Goal: Transaction & Acquisition: Purchase product/service

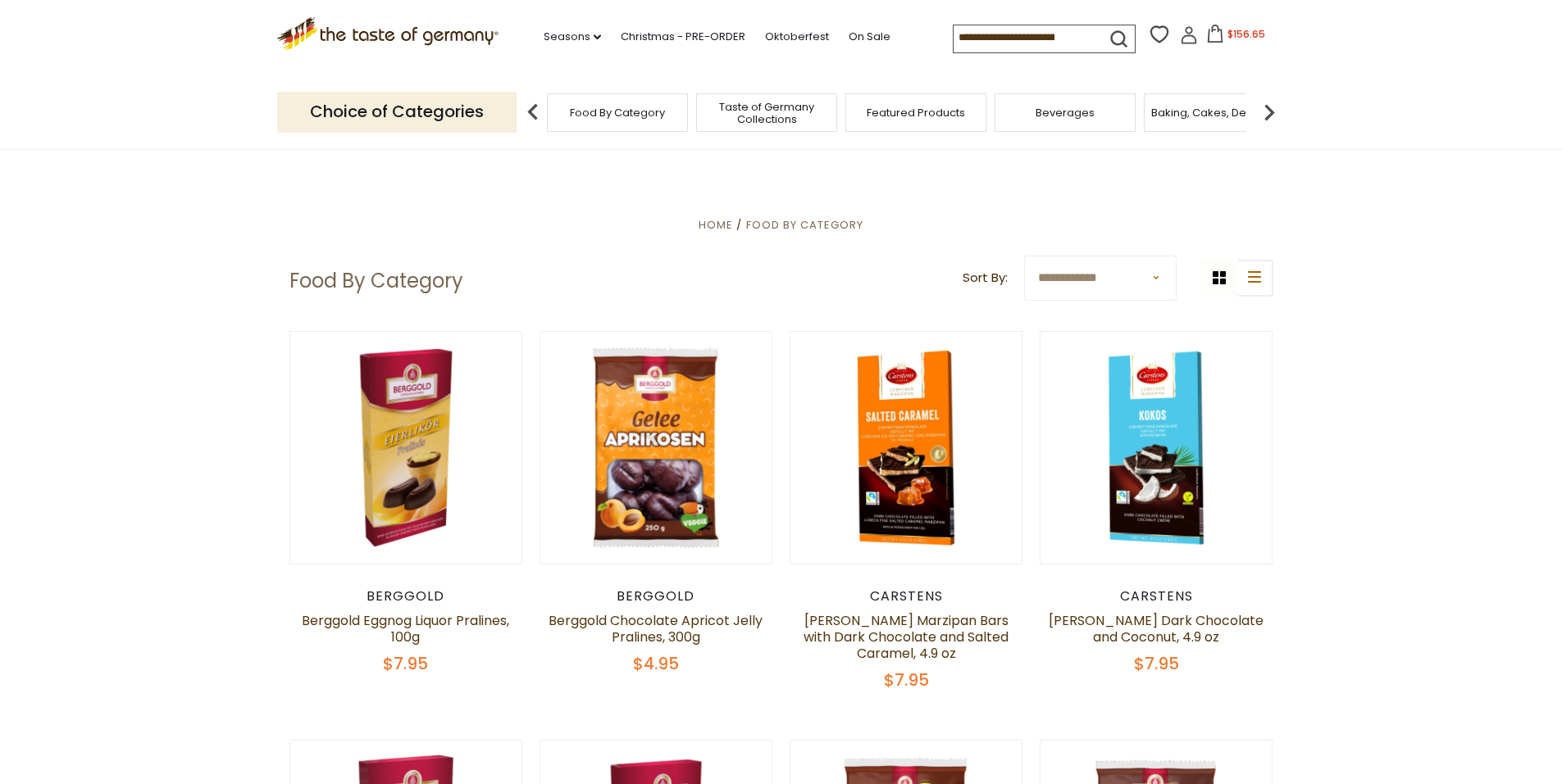
click at [1234, 34] on span "$156.65" at bounding box center [1246, 34] width 38 height 14
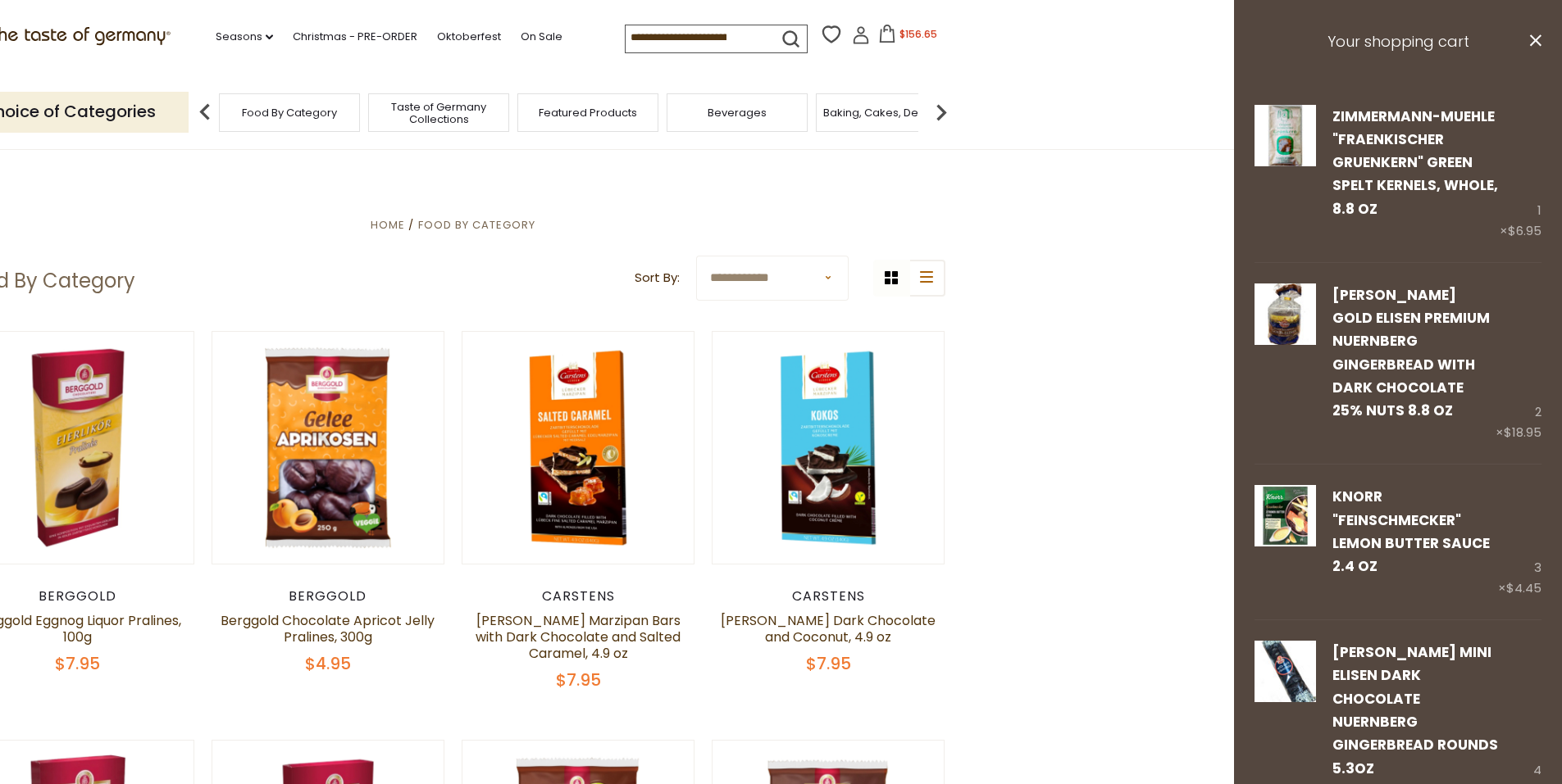
click at [910, 35] on span "$156.65" at bounding box center [918, 34] width 38 height 14
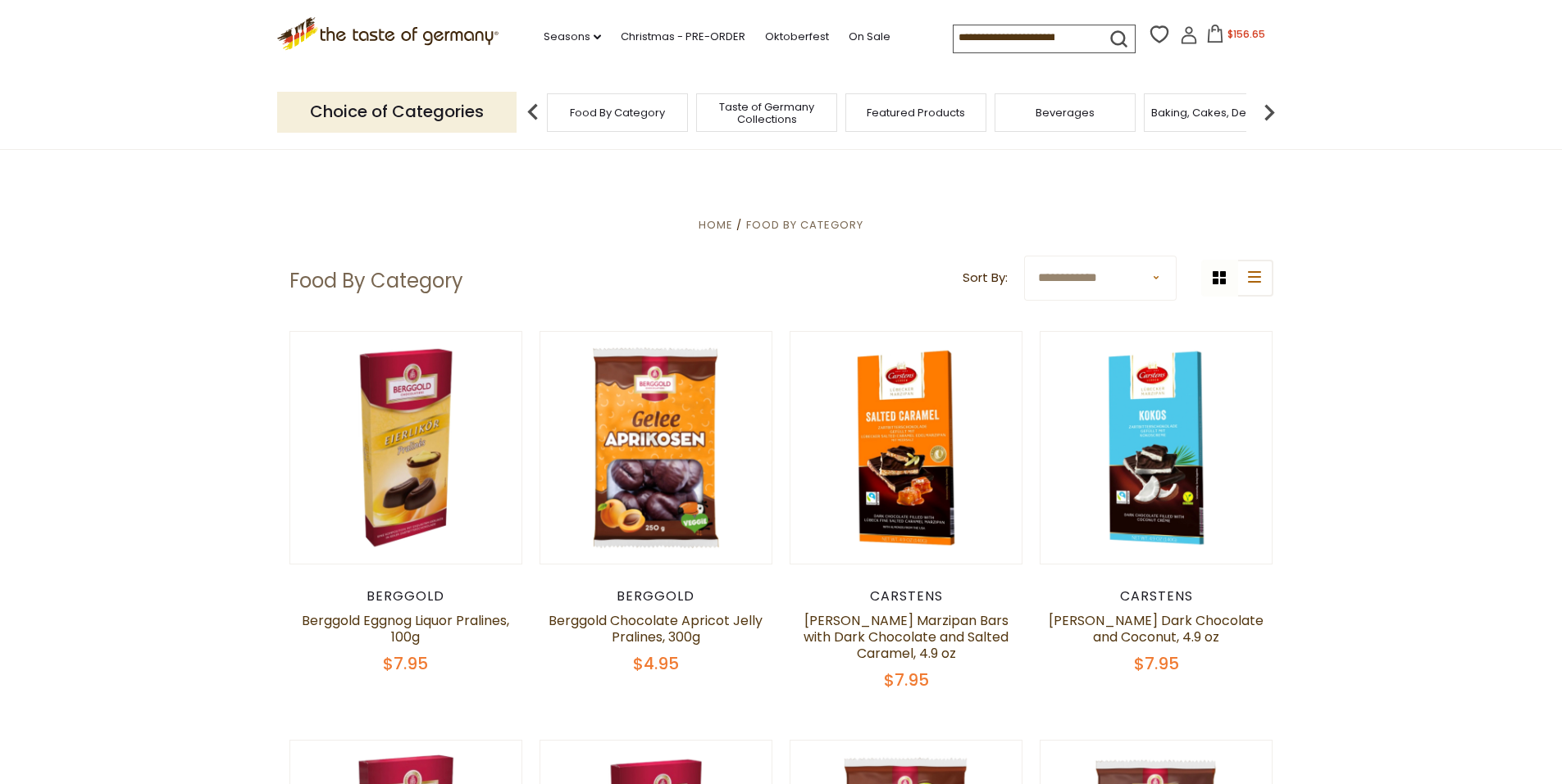
click at [983, 36] on input at bounding box center [1022, 37] width 138 height 23
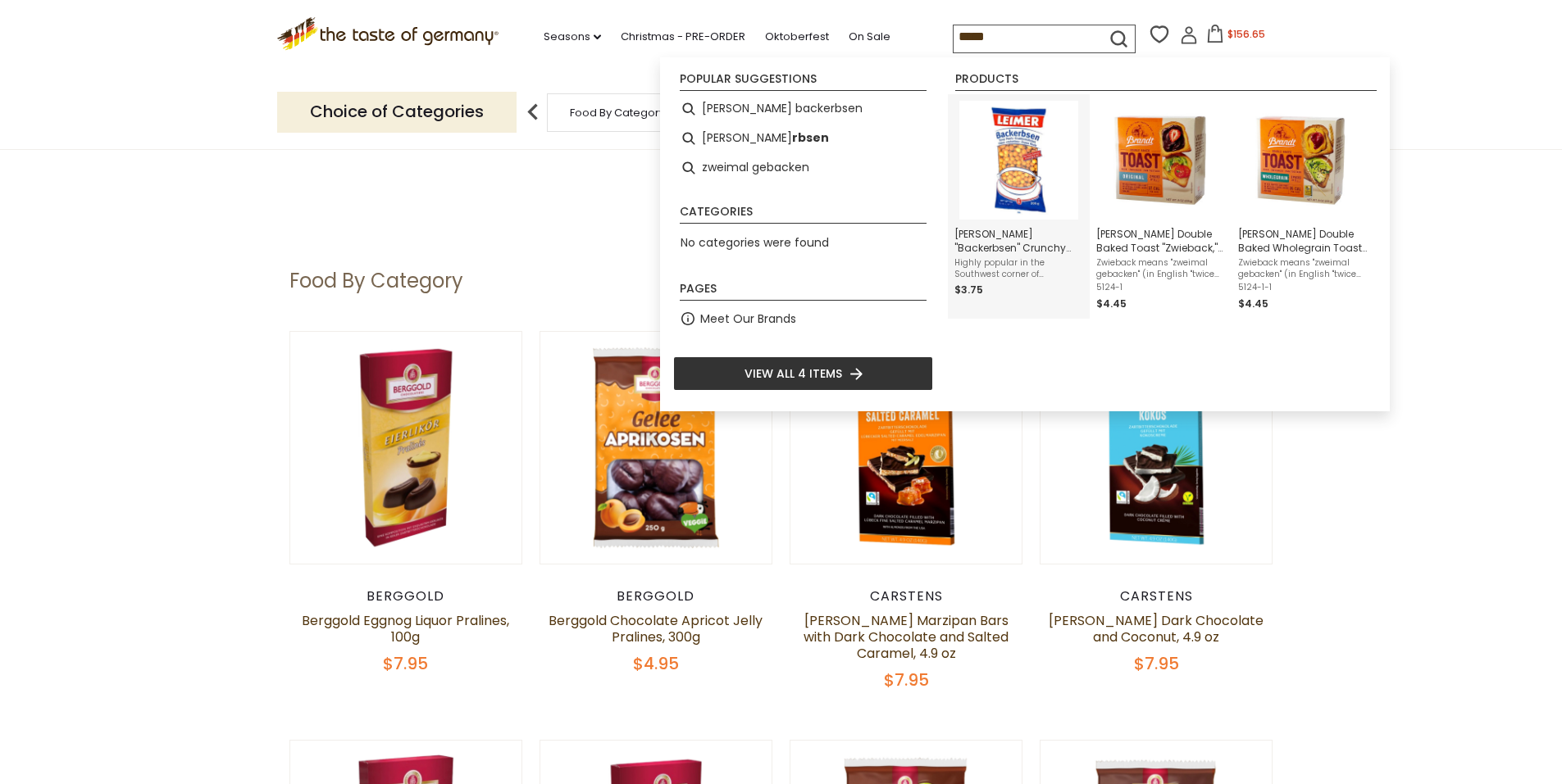
type input "*****"
click at [1038, 157] on img "Instant Search Results" at bounding box center [1018, 160] width 119 height 119
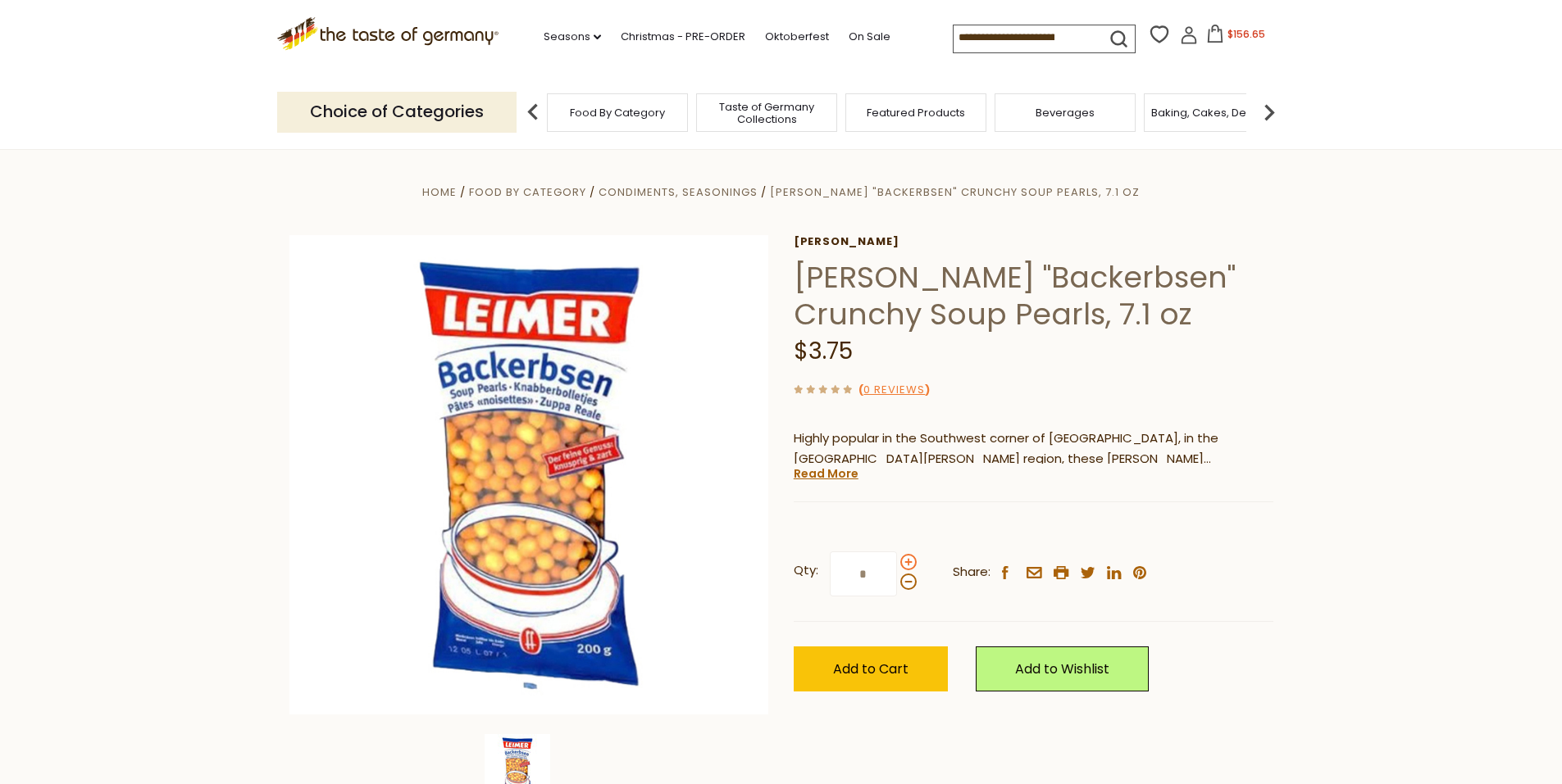
click at [910, 562] on span at bounding box center [908, 562] width 16 height 16
click at [897, 562] on input "*" at bounding box center [864, 573] width 68 height 45
click at [910, 562] on span at bounding box center [908, 562] width 16 height 16
click at [897, 562] on input "*" at bounding box center [864, 573] width 68 height 45
click at [910, 583] on span at bounding box center [908, 581] width 16 height 16
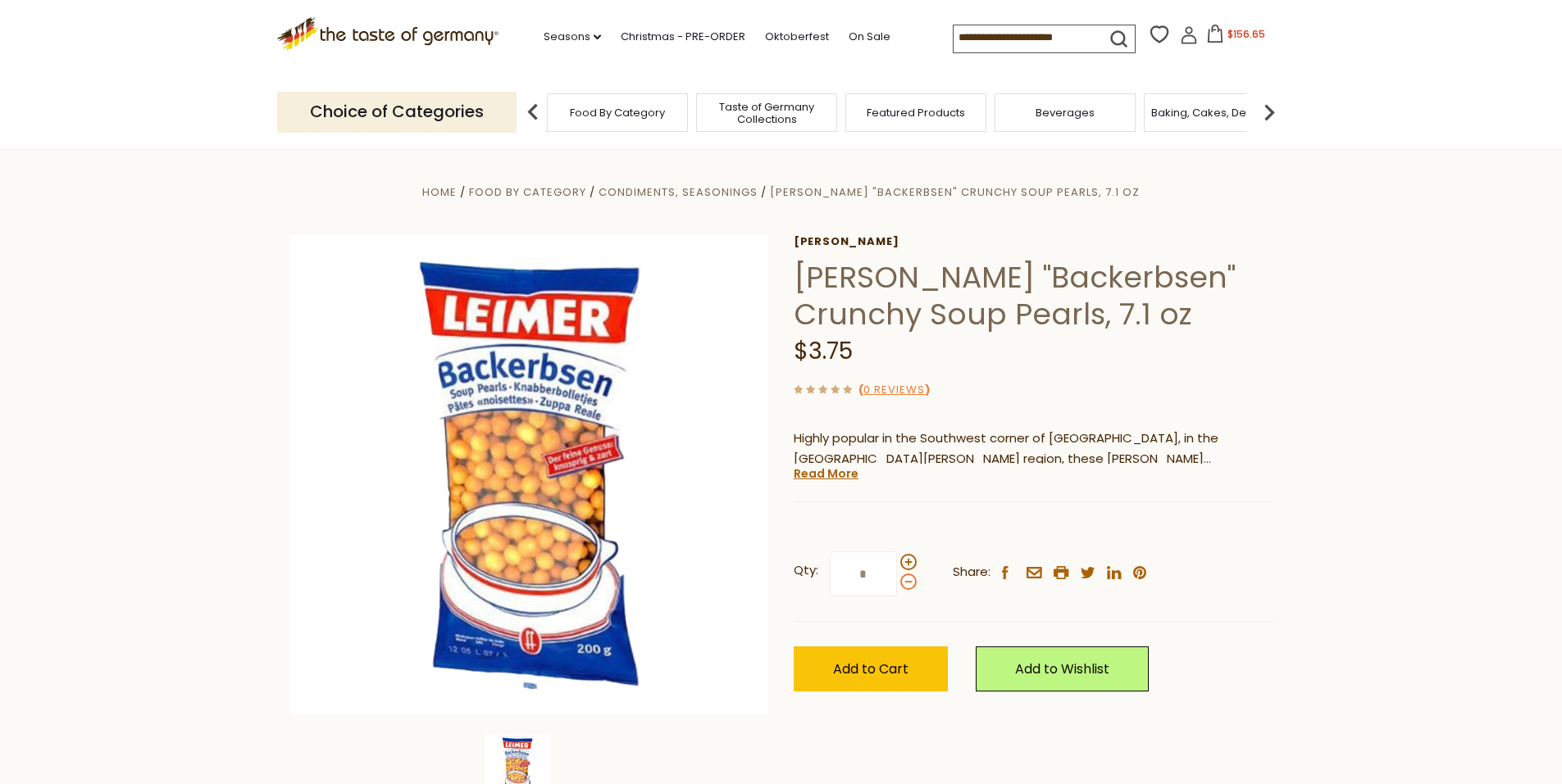
click at [897, 583] on input "*" at bounding box center [864, 573] width 68 height 45
type input "*"
click at [885, 666] on span "Add to Cart" at bounding box center [870, 668] width 75 height 18
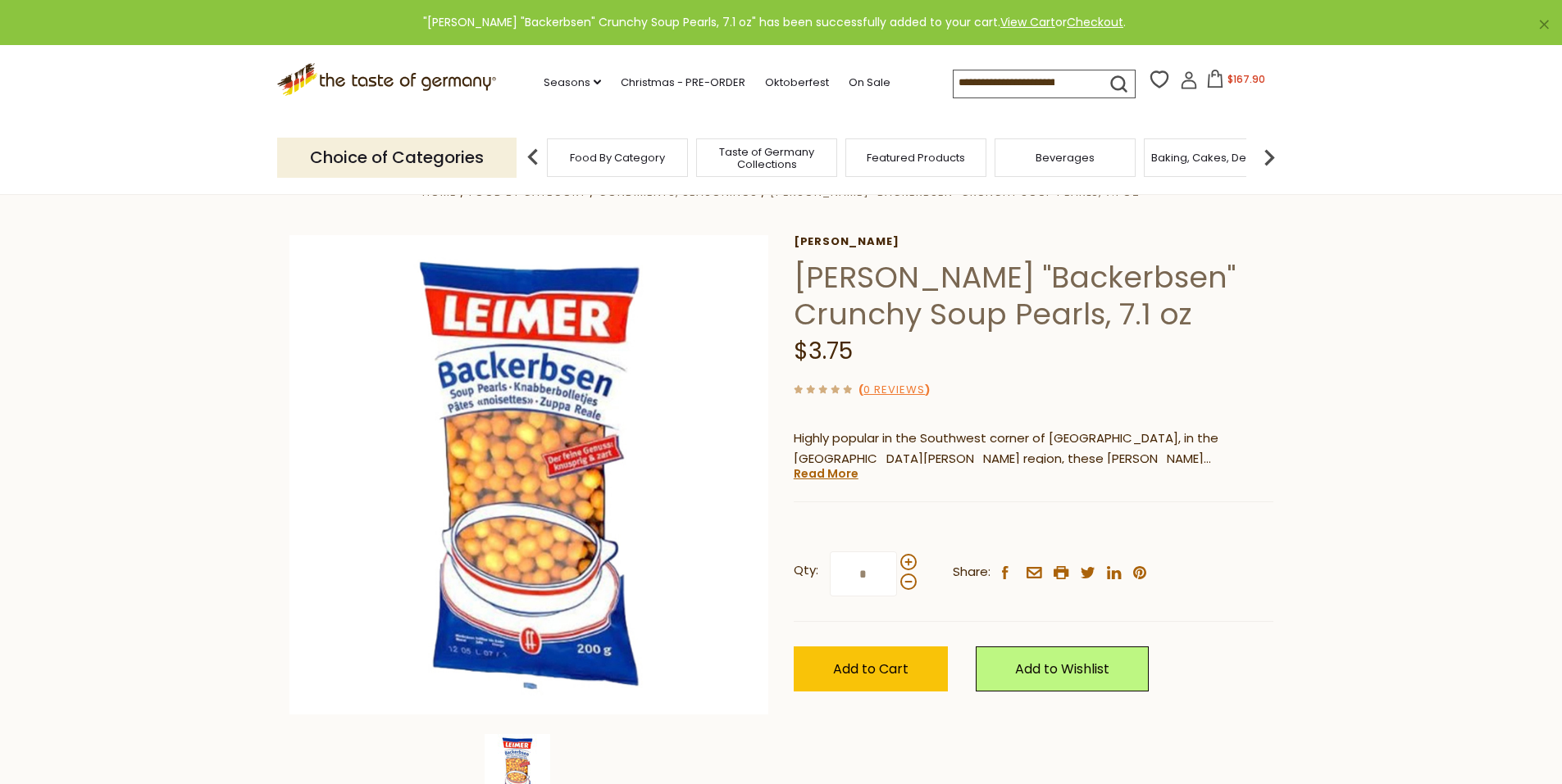
click at [980, 74] on input at bounding box center [1022, 82] width 138 height 23
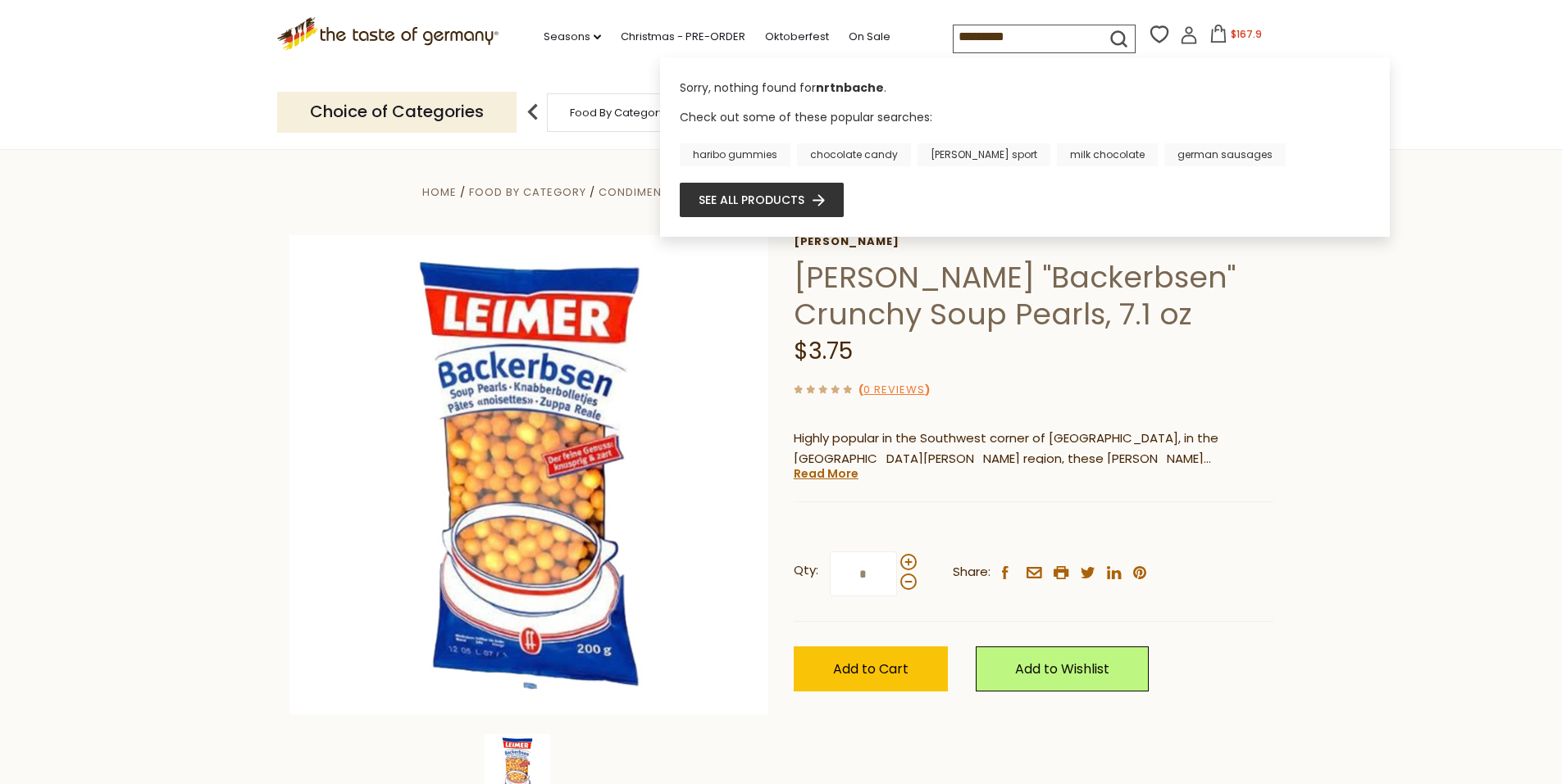
drag, startPoint x: 1021, startPoint y: 44, endPoint x: 895, endPoint y: 39, distance: 126.1
click at [896, 39] on div ".st0{fill:#EDD300;} .st1{fill:#D33E21;} .st0{fill:#EDD300;} .st1{fill:#D33E21;}…" at bounding box center [781, 38] width 1009 height 75
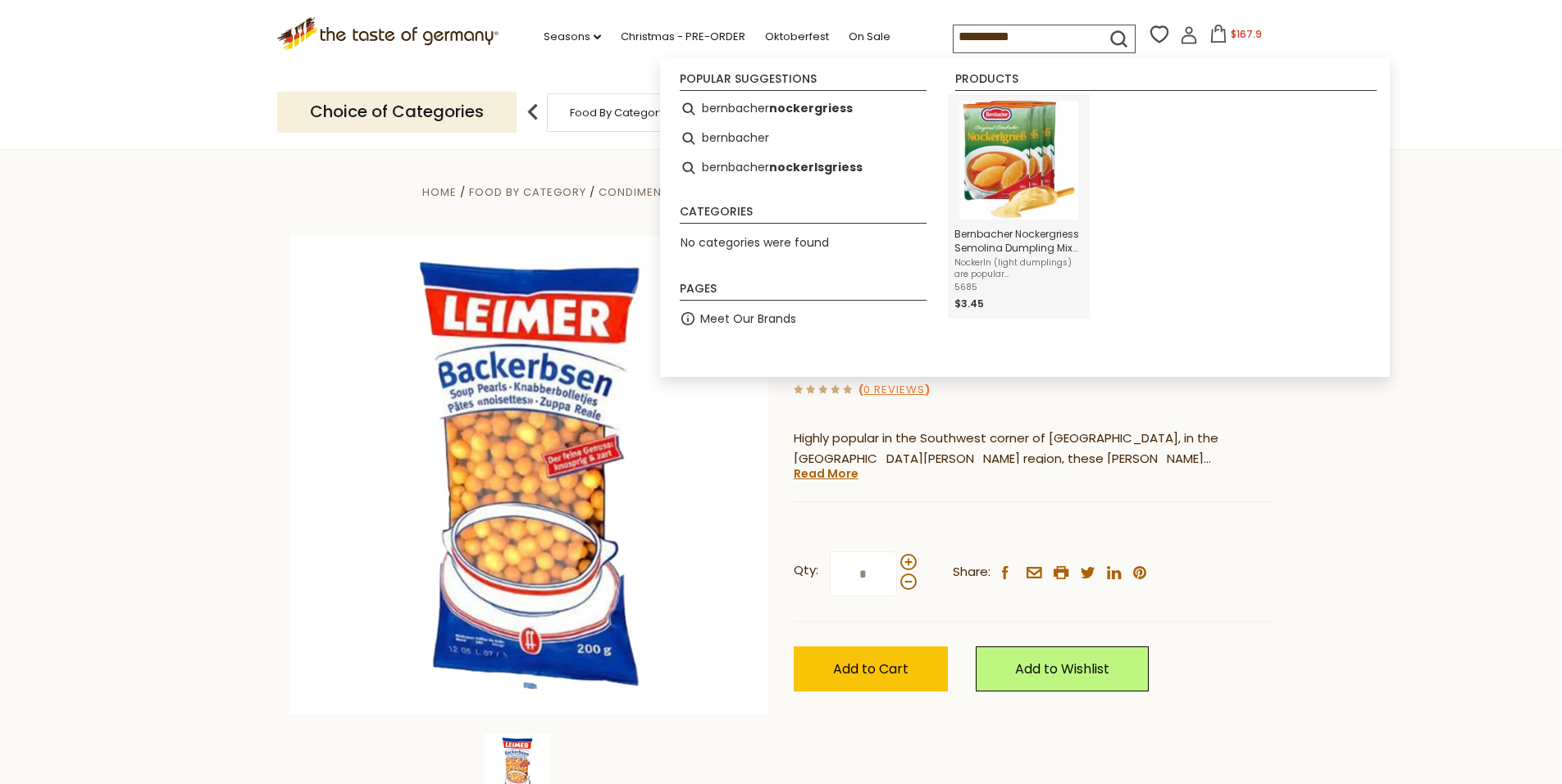
type input "**********"
click at [1006, 176] on img "Bernbacher Nockergriess Semolina Dumpling Mix 8.75 oz.(Pack of 3)" at bounding box center [1018, 160] width 119 height 119
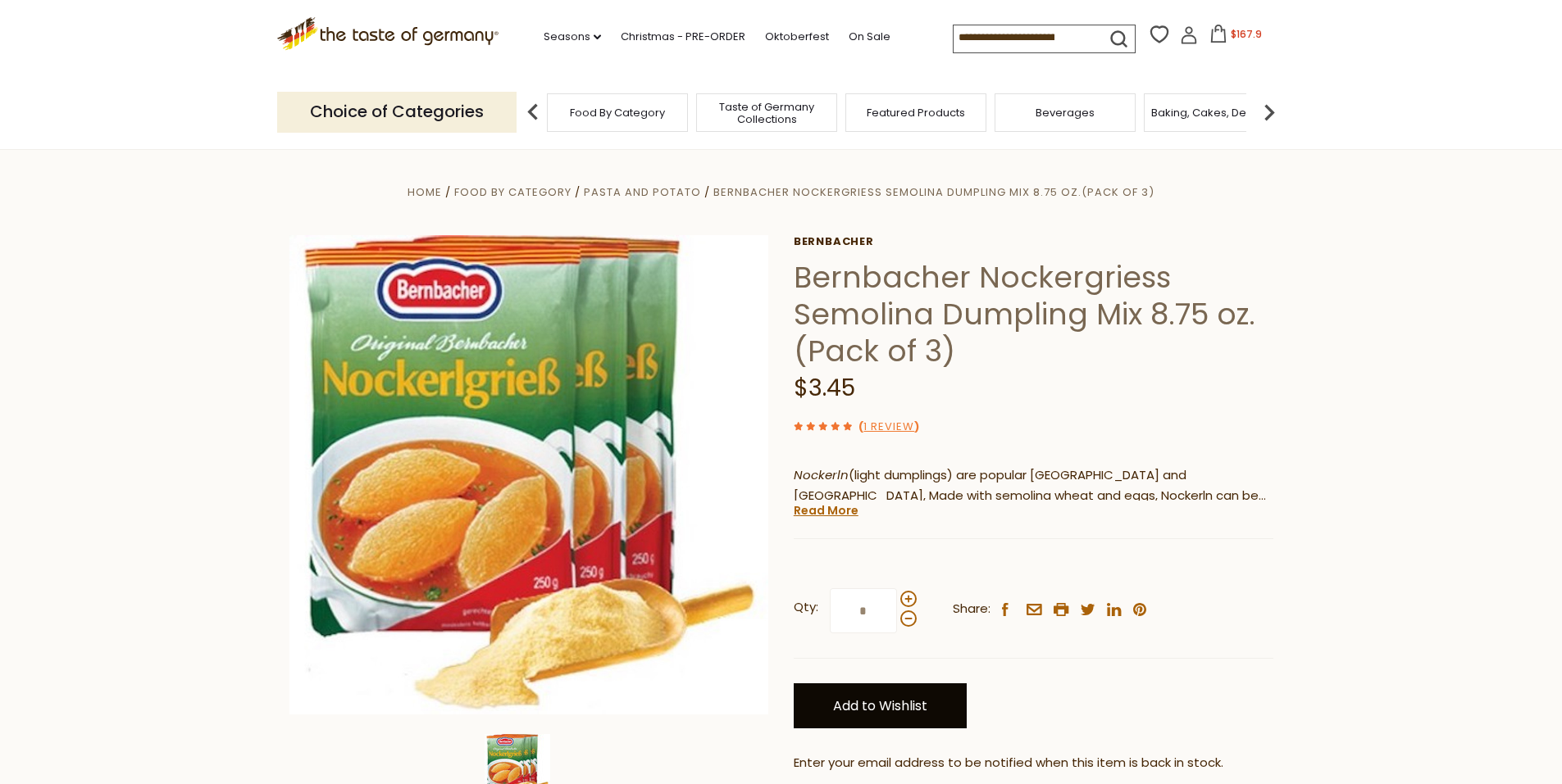
click at [837, 706] on link "Add to Wishlist" at bounding box center [879, 706] width 173 height 45
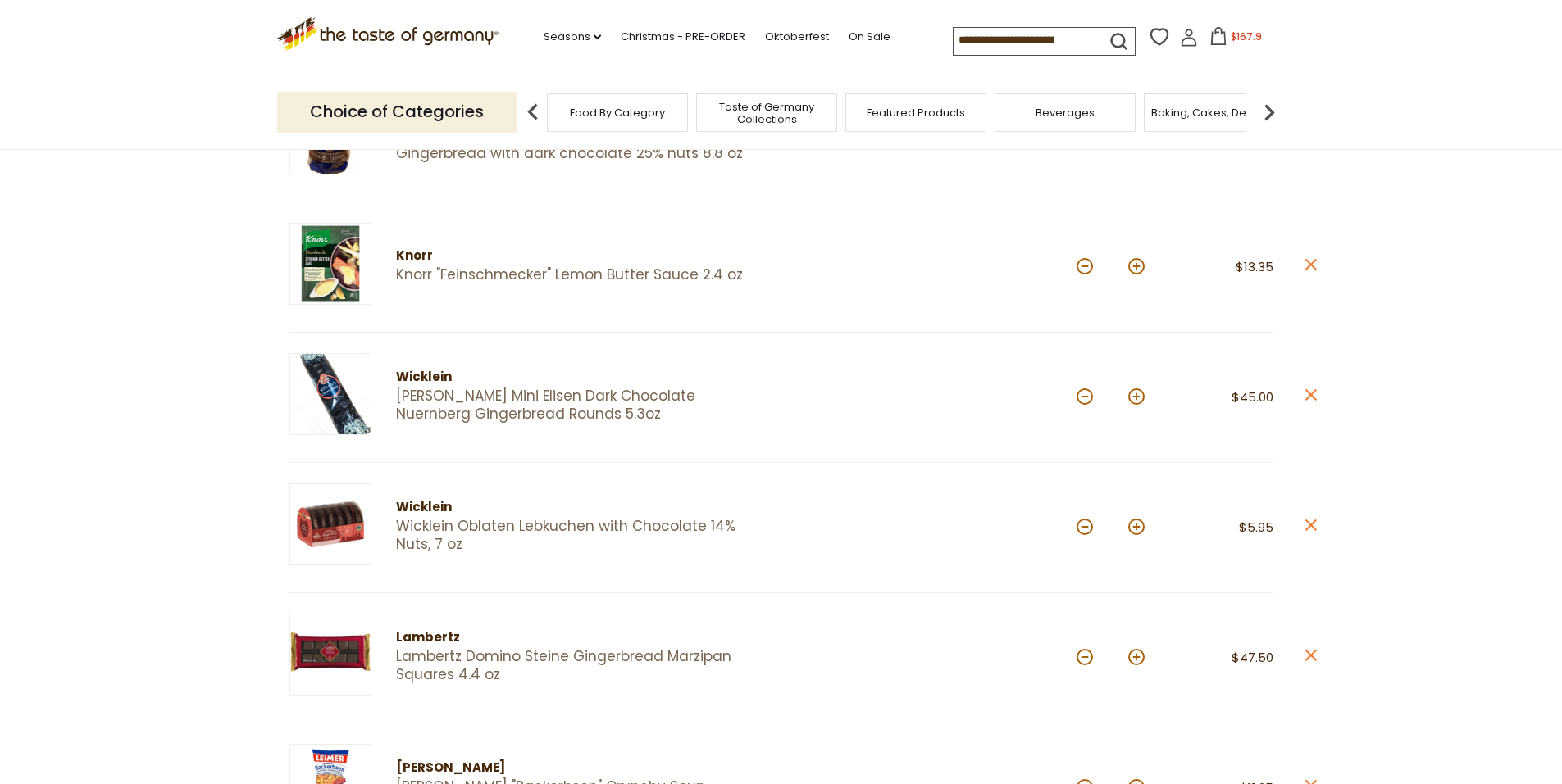
scroll to position [427, 0]
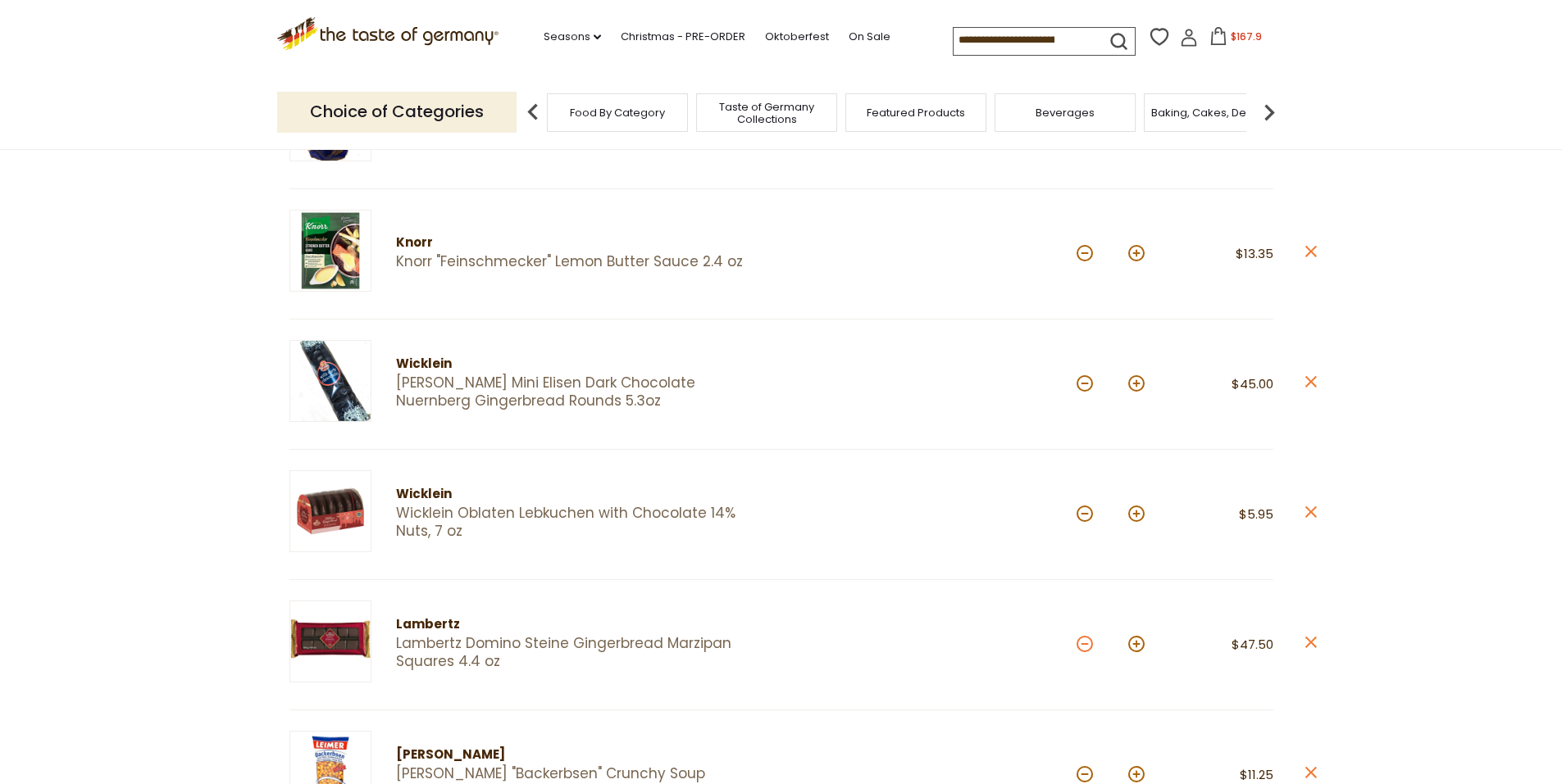
click at [1080, 648] on button at bounding box center [1084, 644] width 16 height 16
type input "*"
click at [1089, 645] on button at bounding box center [1084, 644] width 16 height 16
type input "*"
click at [439, 624] on div "Lambertz" at bounding box center [574, 624] width 357 height 20
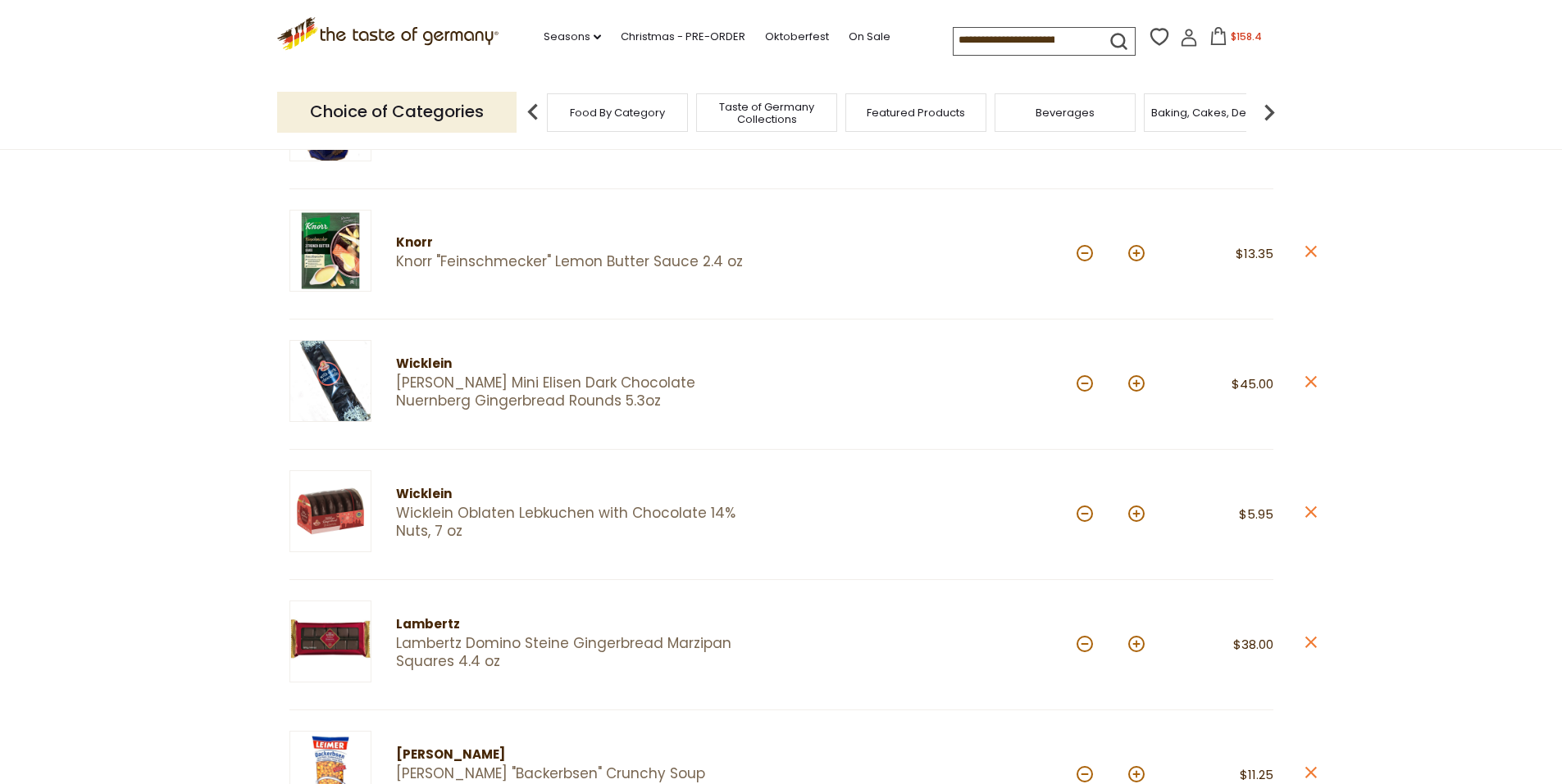
click at [341, 637] on img at bounding box center [330, 641] width 82 height 82
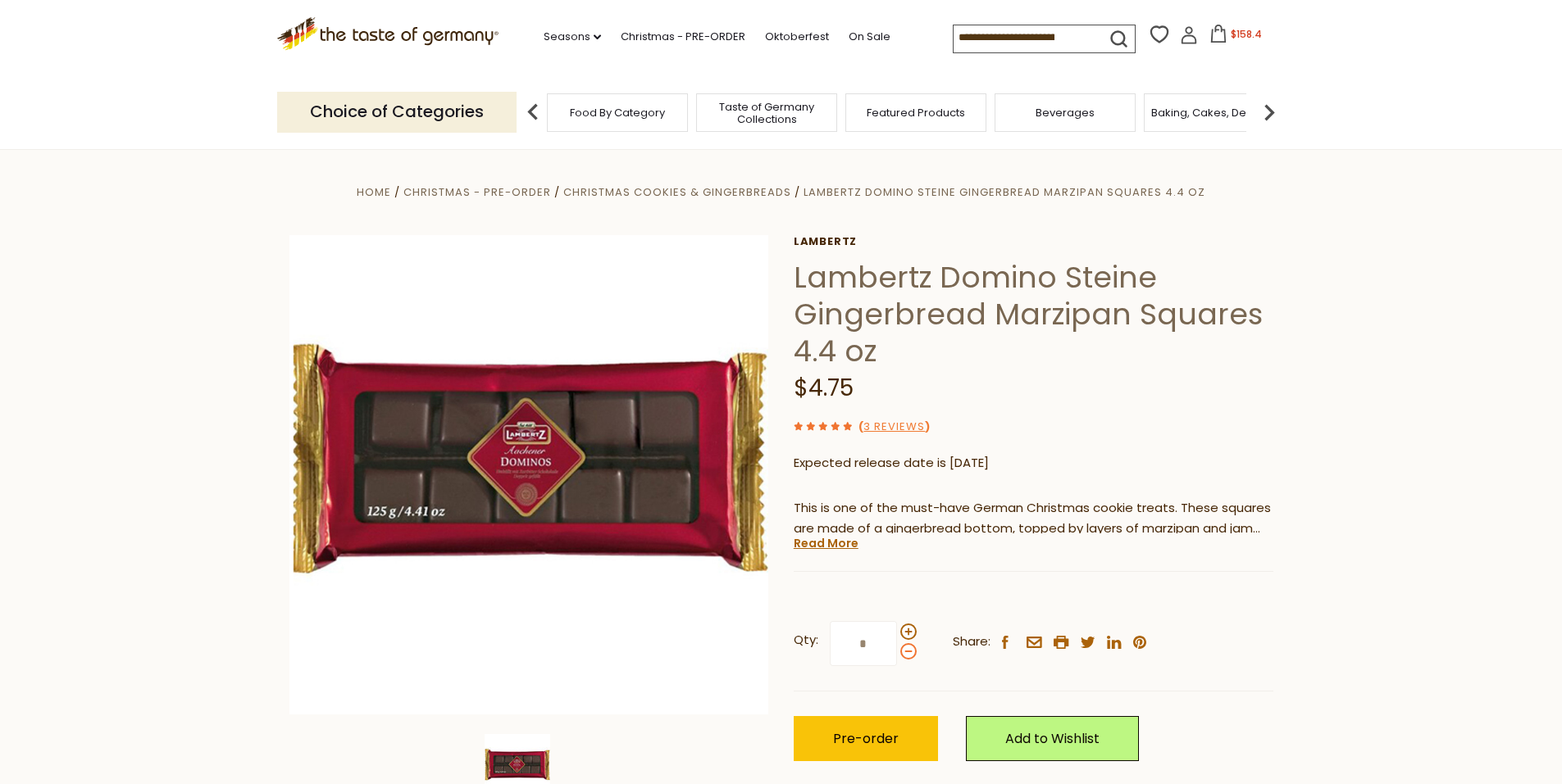
click at [911, 653] on span at bounding box center [908, 651] width 16 height 16
click at [897, 653] on input "*" at bounding box center [864, 643] width 68 height 45
type input "*"
click at [911, 653] on span at bounding box center [908, 651] width 16 height 16
click at [897, 653] on input "*" at bounding box center [864, 643] width 68 height 45
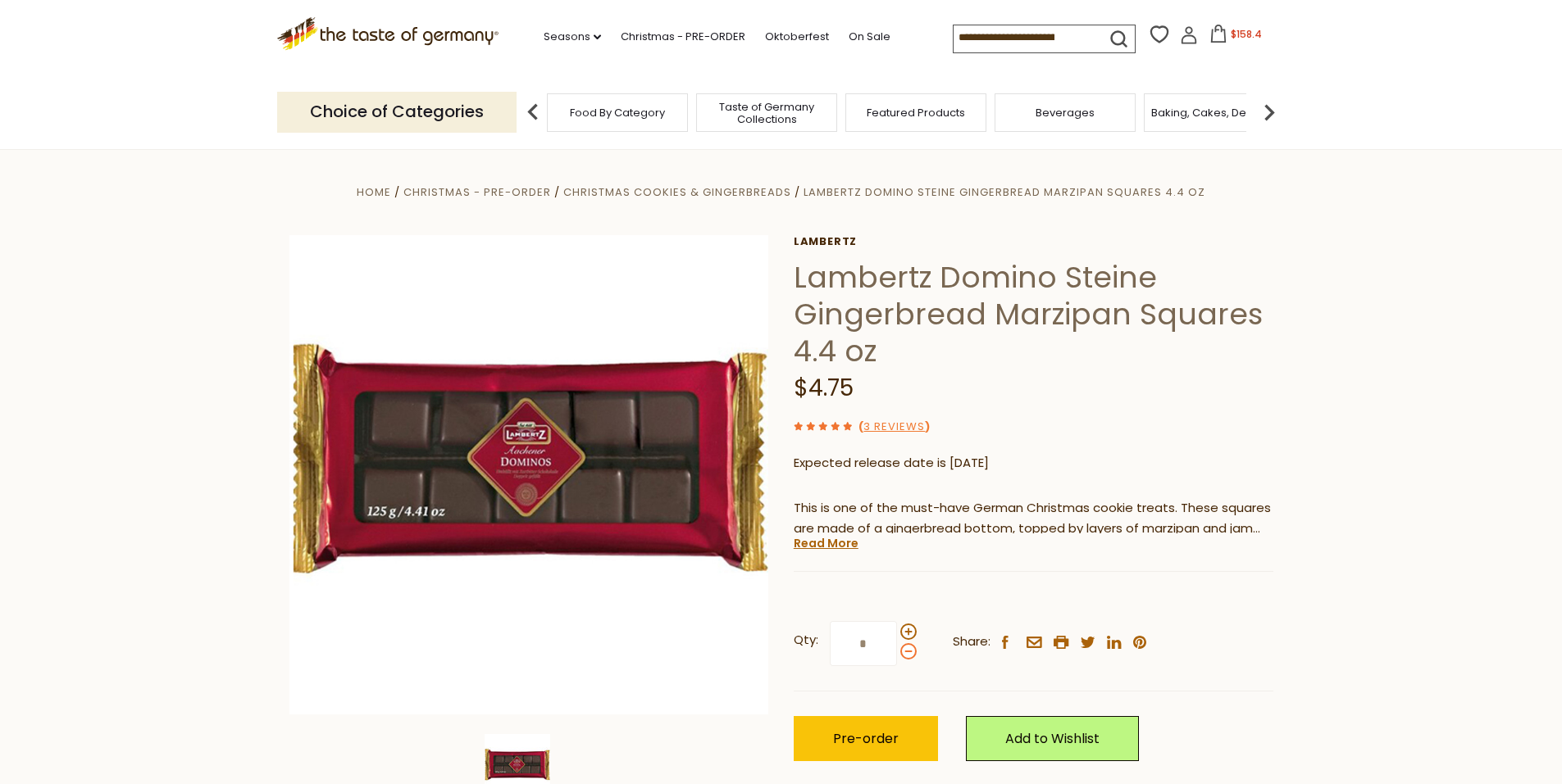
click at [911, 653] on span at bounding box center [908, 651] width 16 height 16
click at [897, 653] on input "*" at bounding box center [864, 643] width 68 height 45
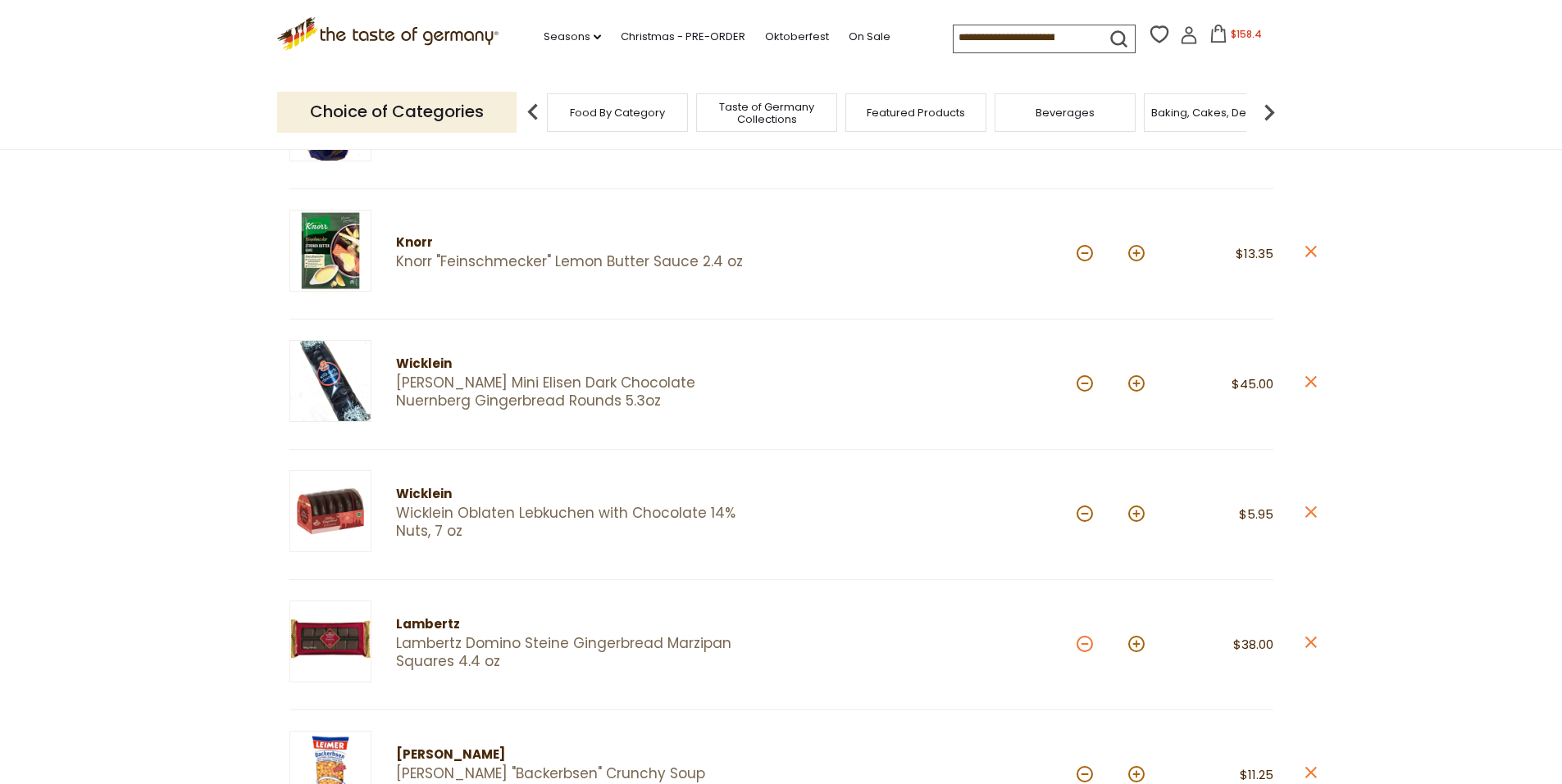
click at [1084, 647] on button at bounding box center [1084, 644] width 16 height 16
type input "*"
click at [1084, 647] on button at bounding box center [1084, 644] width 16 height 16
type input "*"
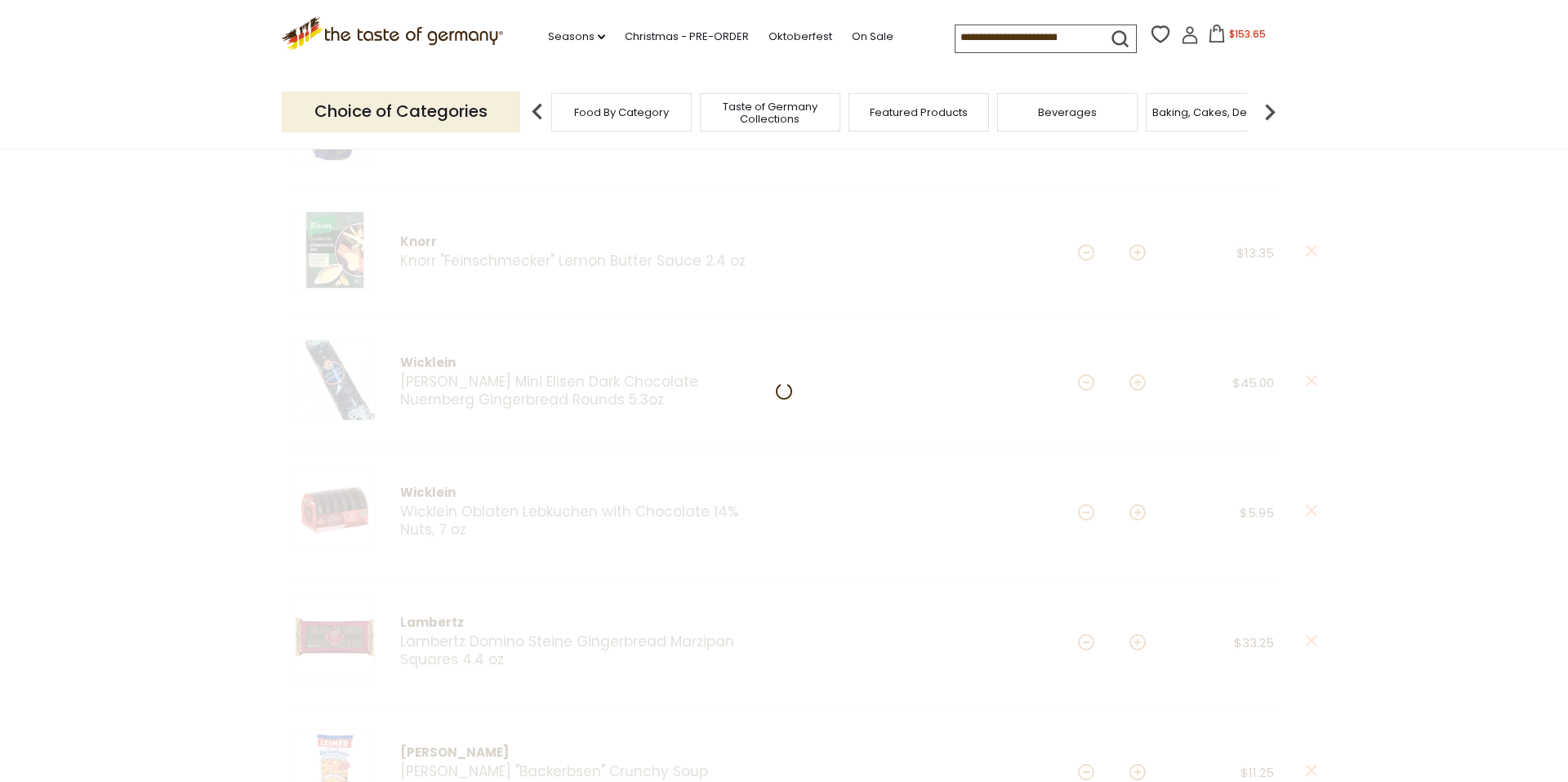
click at [1080, 645] on section "Product Info Options Quantity Price [PERSON_NAME] [PERSON_NAME] "Fraenkischer G…" at bounding box center [784, 639] width 1568 height 1628
click at [1080, 645] on div at bounding box center [784, 639] width 1568 height 1628
click at [1088, 645] on div at bounding box center [784, 649] width 1568 height 1647
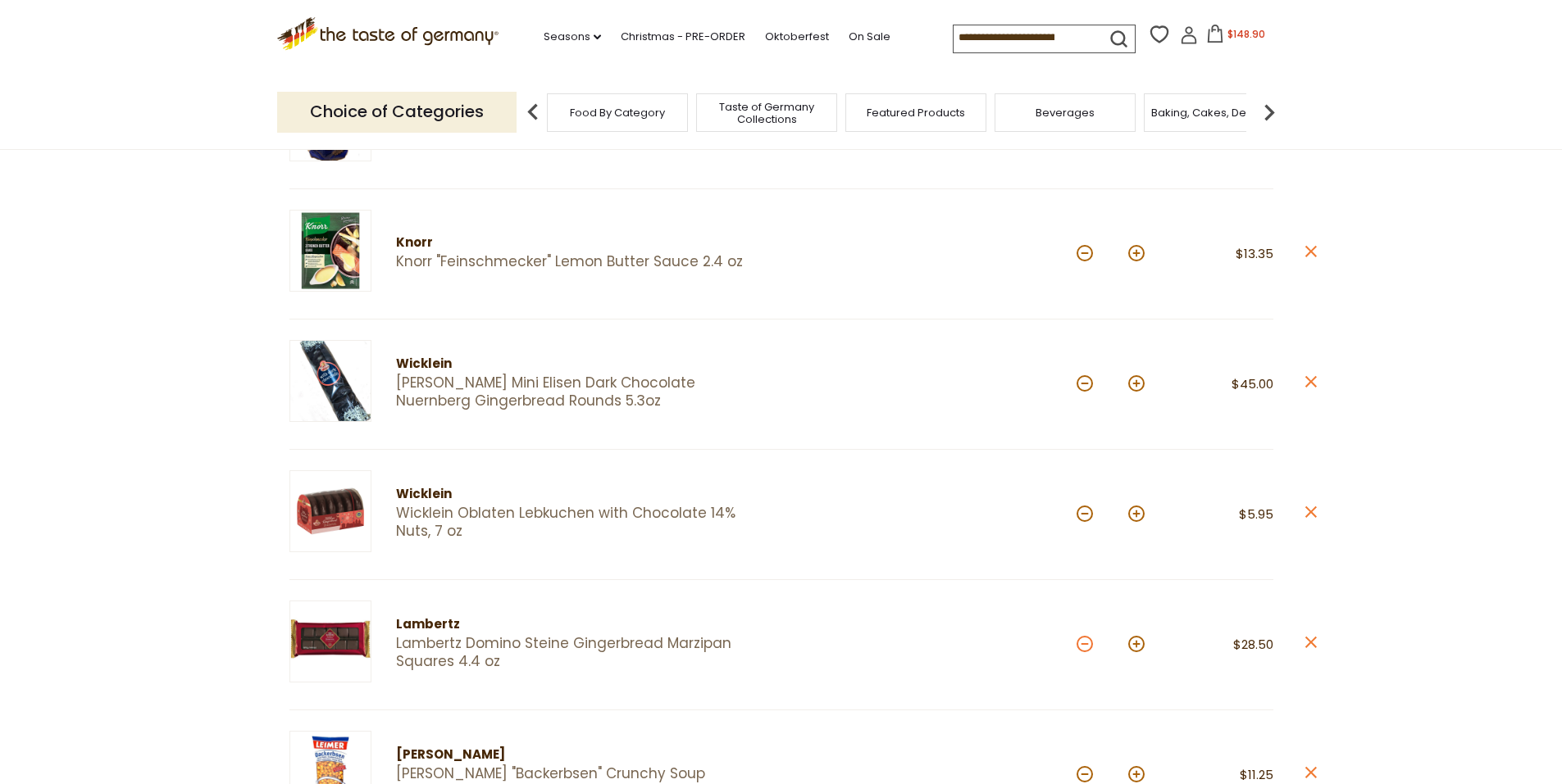
click at [1086, 650] on button at bounding box center [1084, 644] width 16 height 16
type input "*"
click at [1084, 646] on button at bounding box center [1084, 644] width 16 height 16
type input "*"
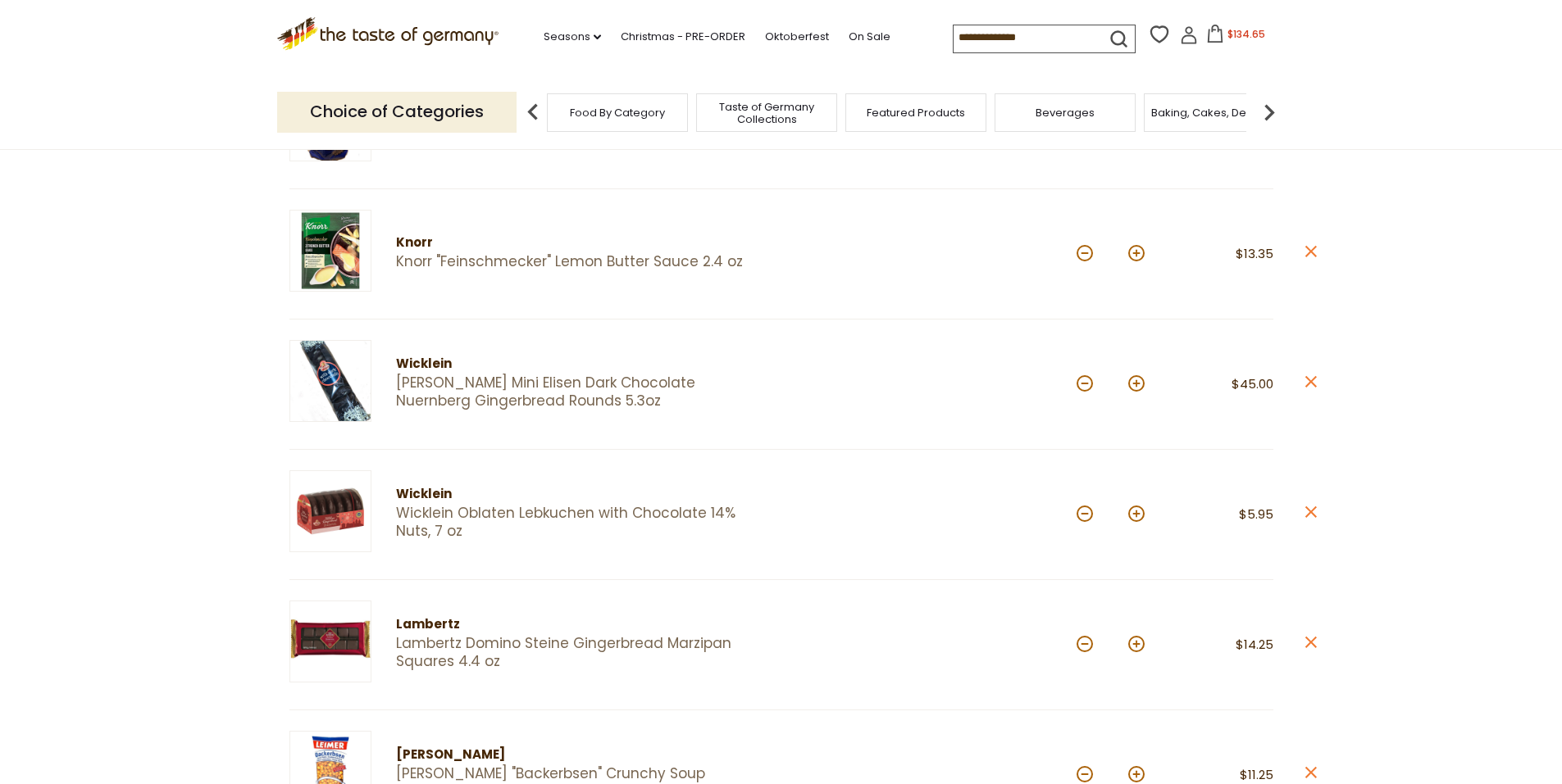
click at [1090, 647] on button at bounding box center [1084, 644] width 16 height 16
type input "*"
click at [1135, 513] on button at bounding box center [1135, 513] width 16 height 16
type input "*"
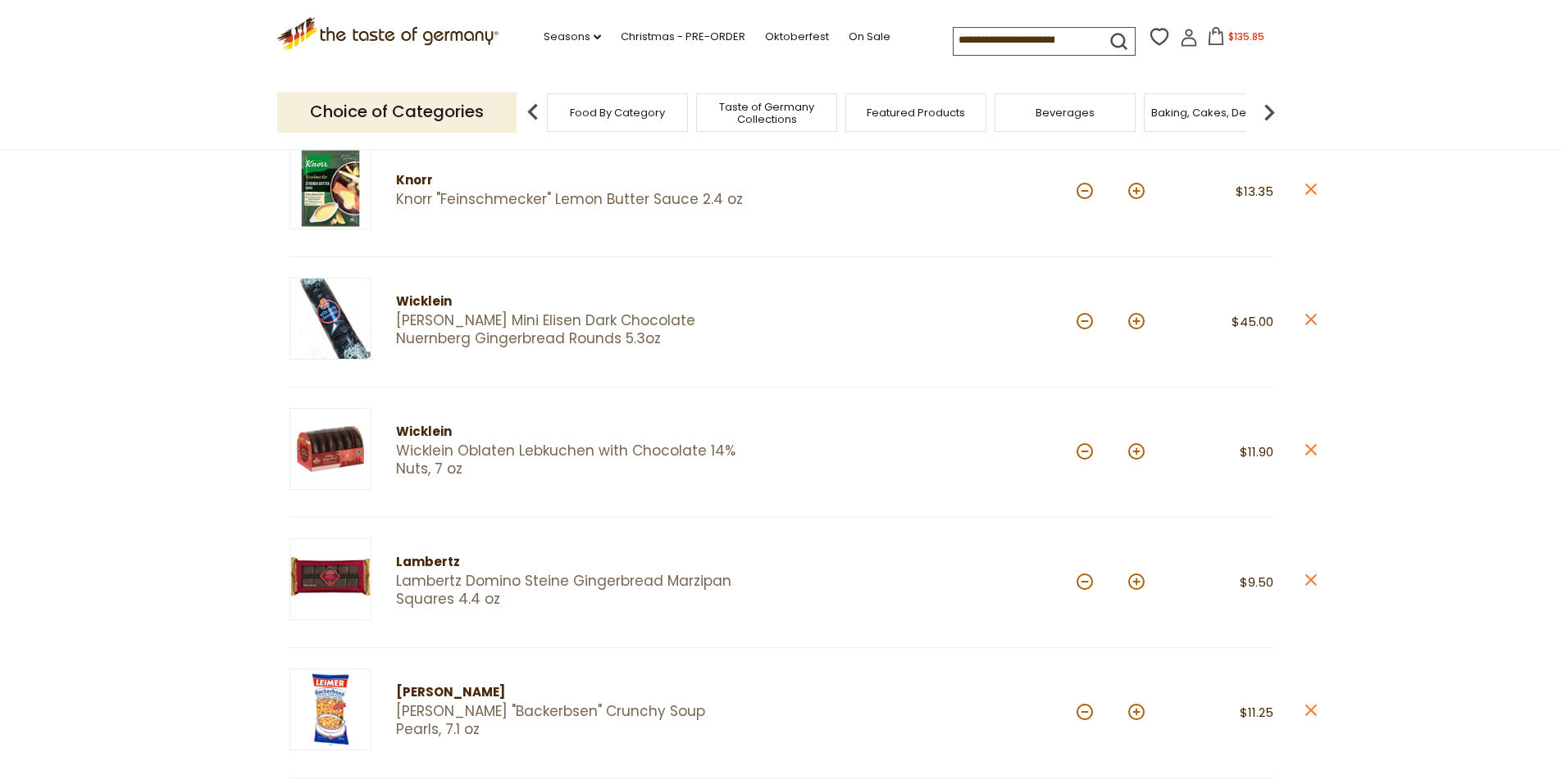
scroll to position [535, 0]
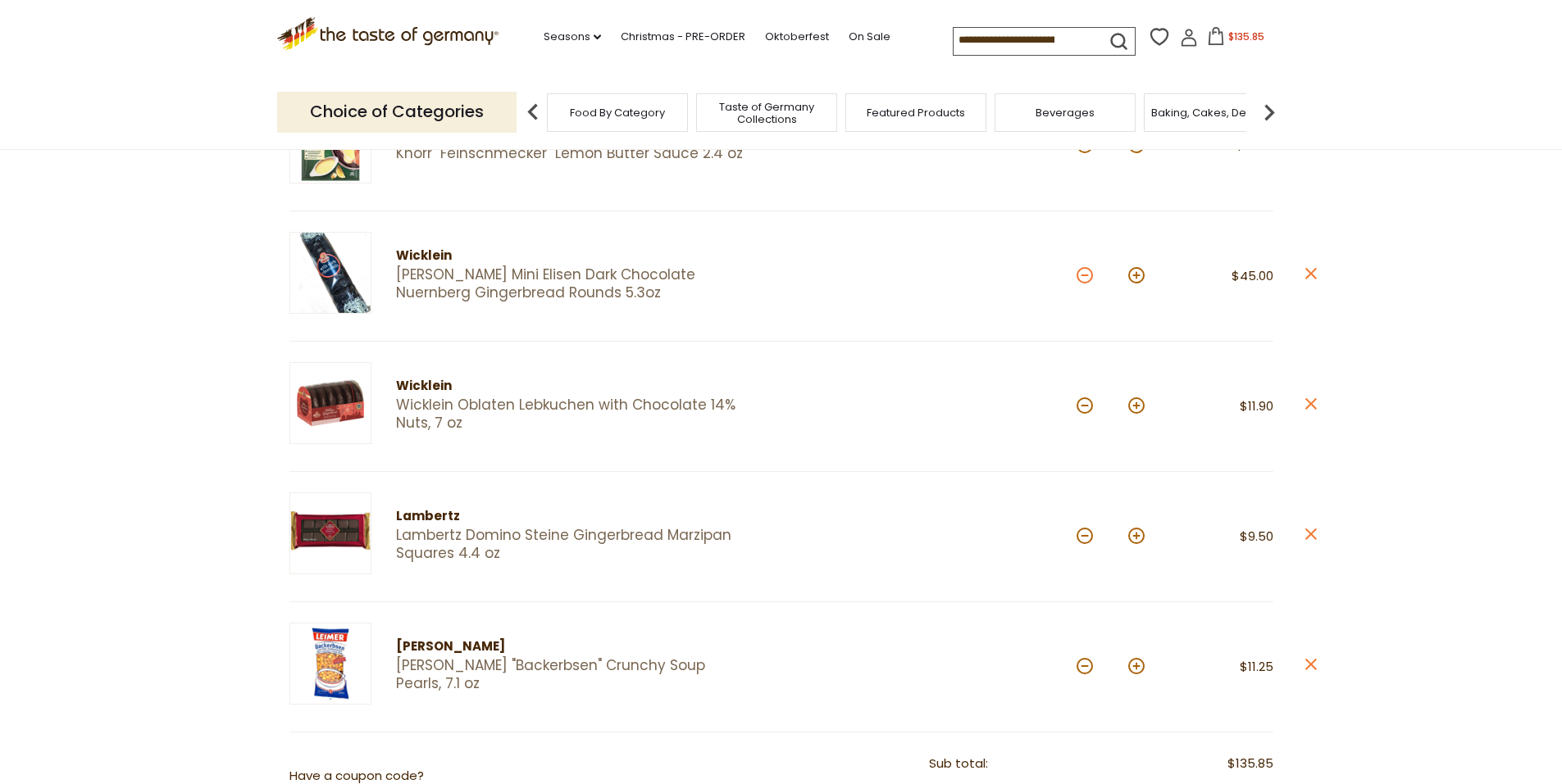
click at [1076, 274] on button at bounding box center [1084, 275] width 16 height 16
type input "*"
click at [1088, 280] on button at bounding box center [1084, 275] width 16 height 16
type input "*"
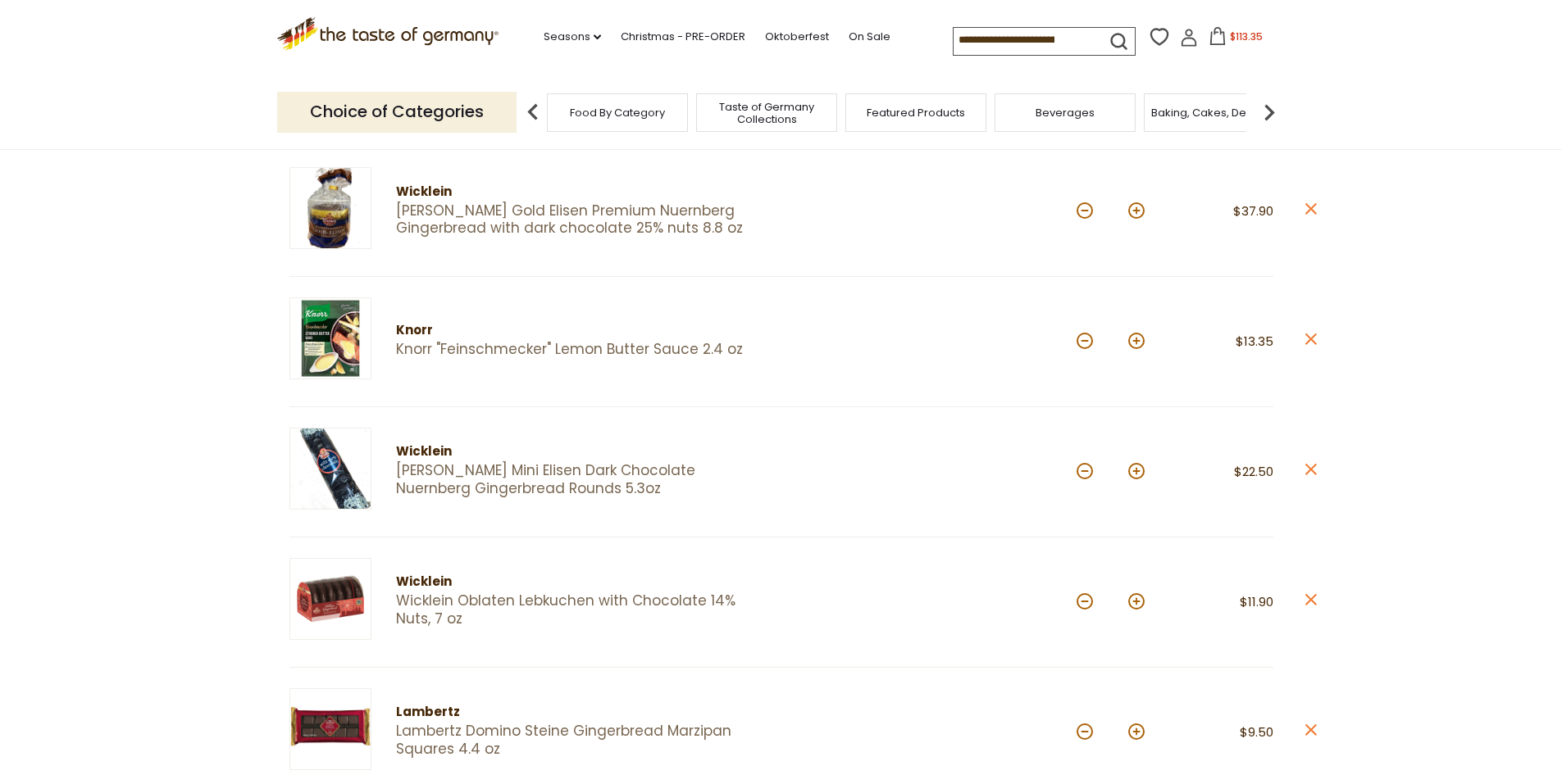
scroll to position [0, 0]
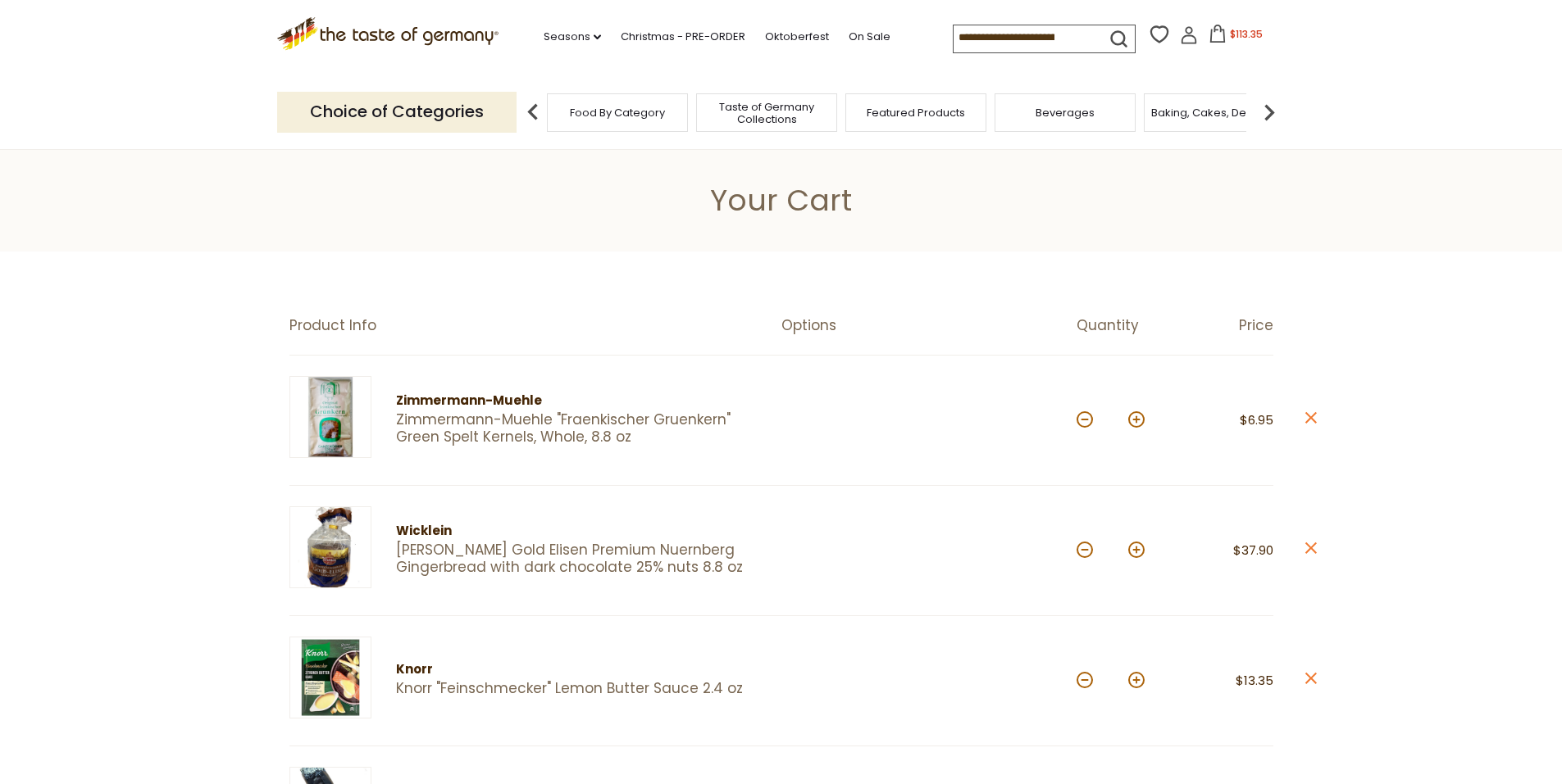
click at [1028, 28] on input at bounding box center [1022, 37] width 138 height 23
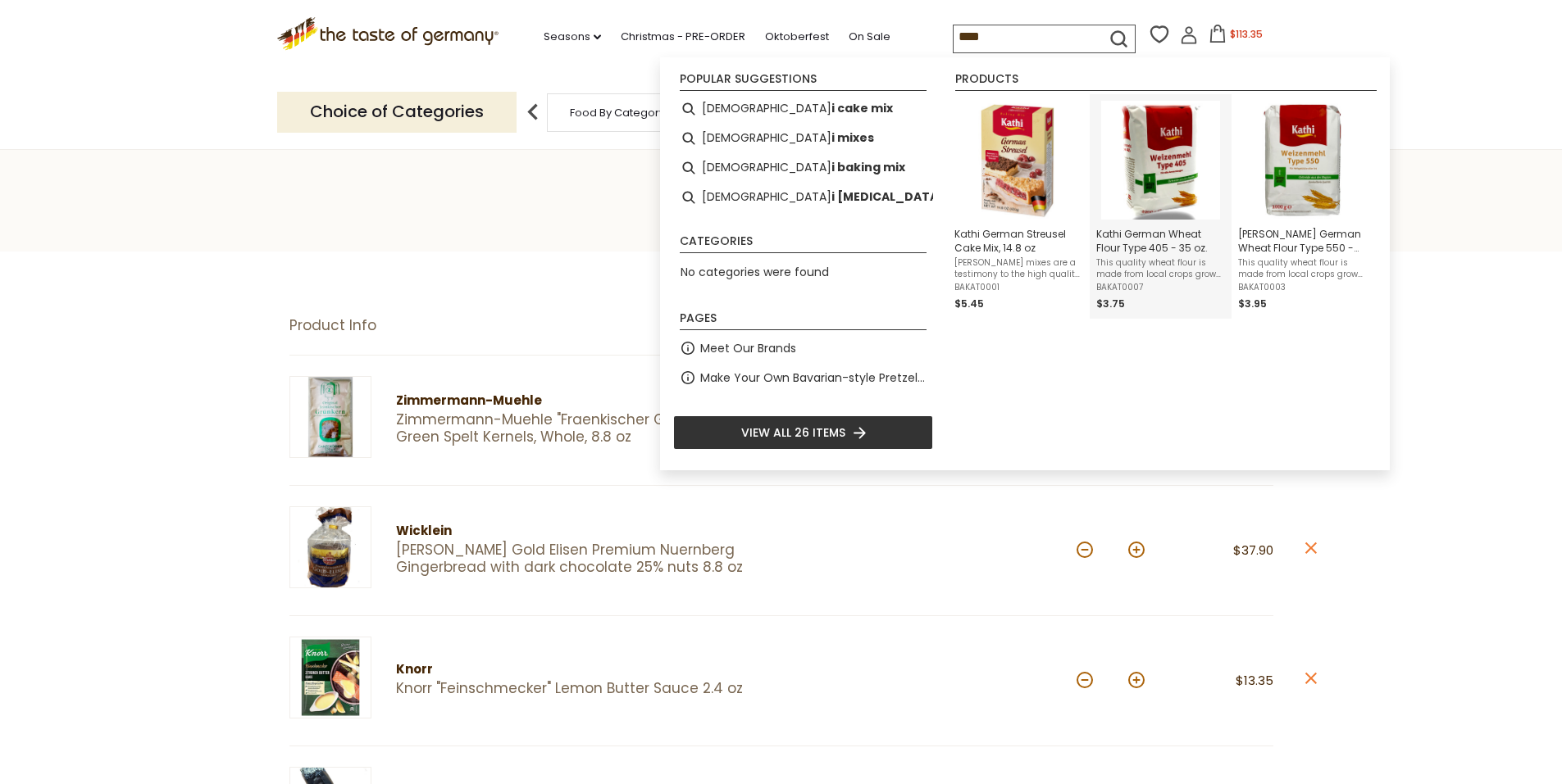
type input "****"
click at [1159, 141] on img "Kathi German Wheat Flour Type 405 - 35 oz." at bounding box center [1160, 160] width 119 height 119
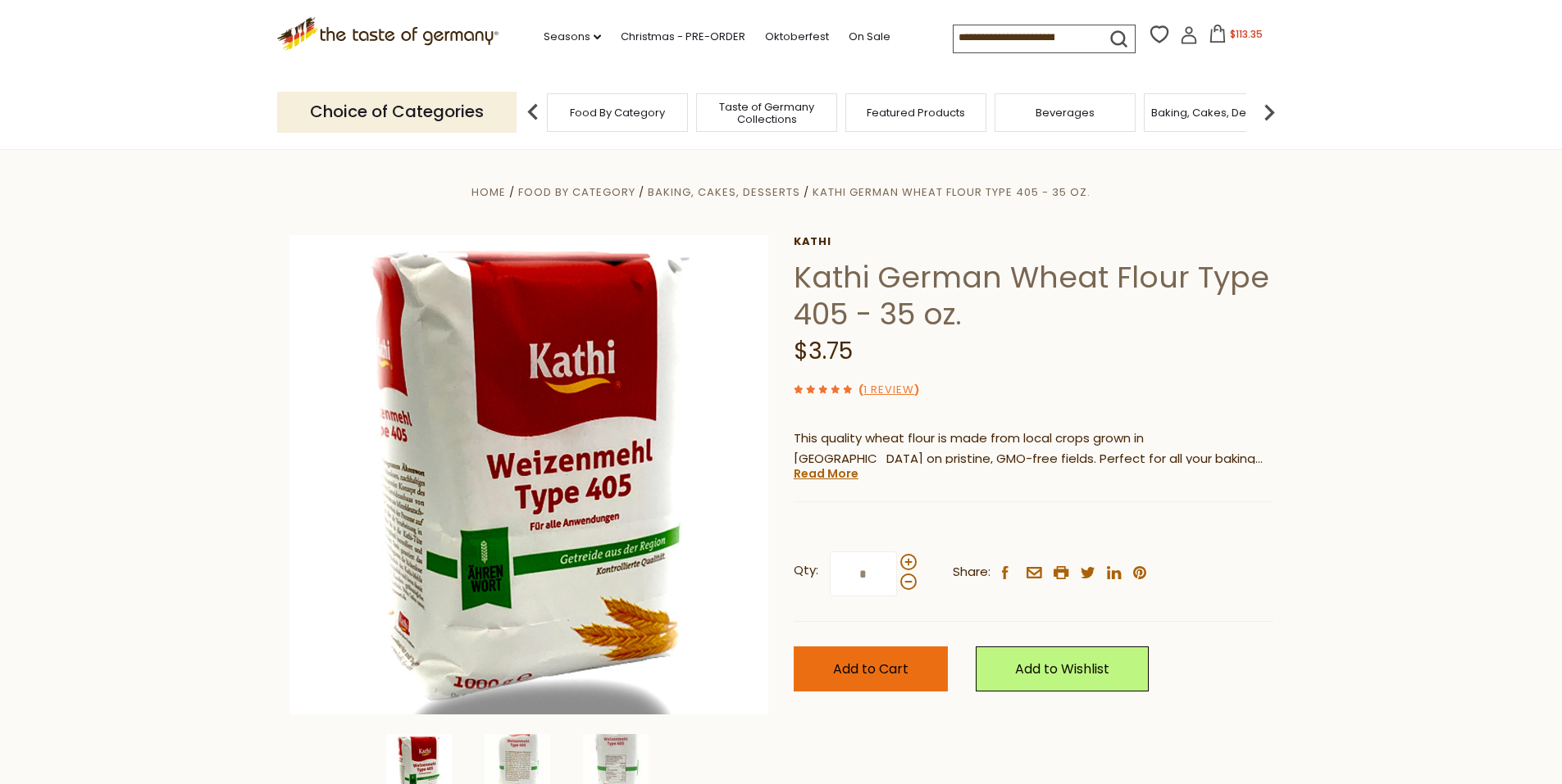
click at [899, 657] on button "Add to Cart" at bounding box center [869, 669] width 154 height 45
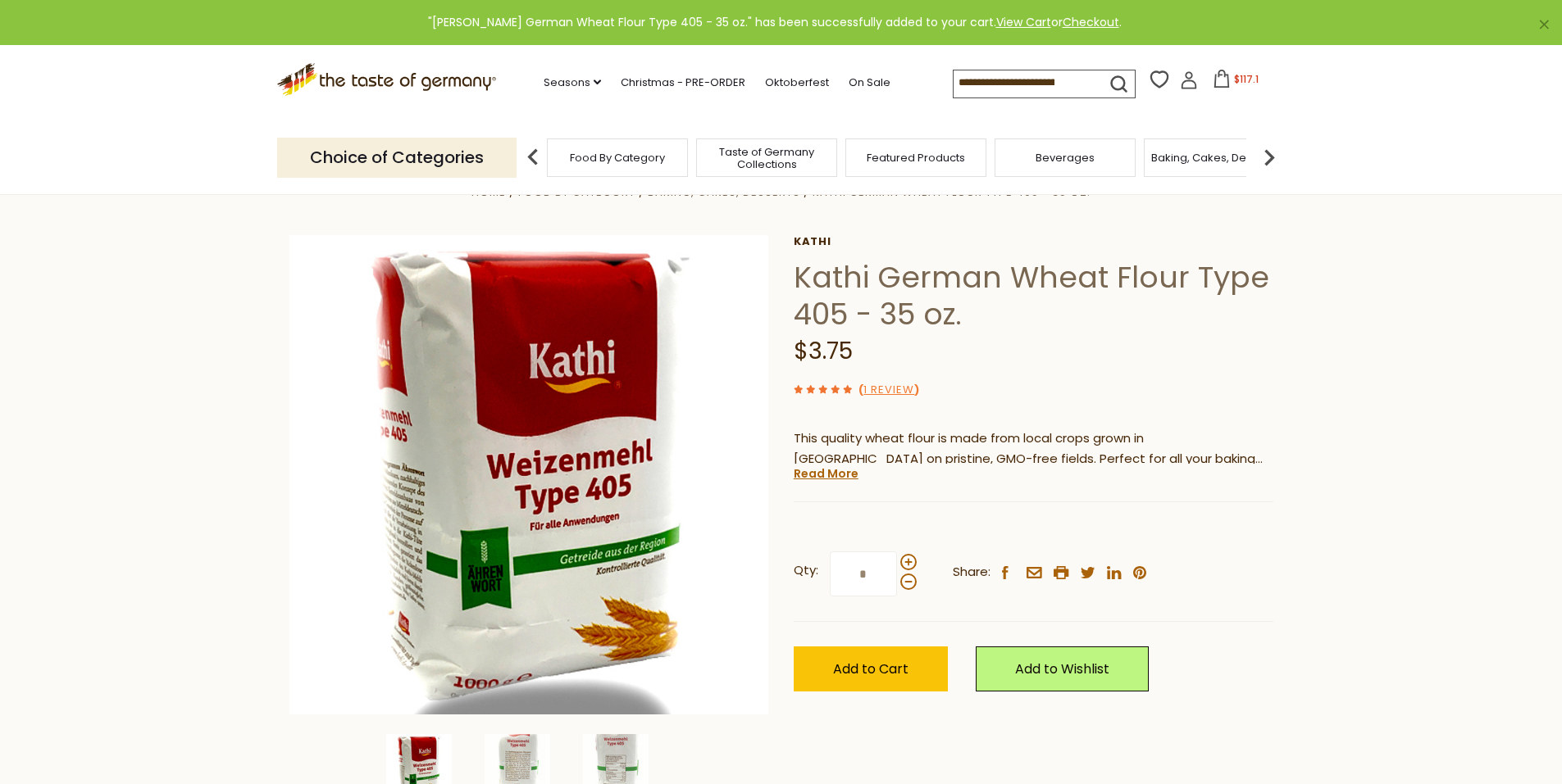
click at [1017, 84] on input at bounding box center [1022, 82] width 138 height 23
